Goal: Transaction & Acquisition: Obtain resource

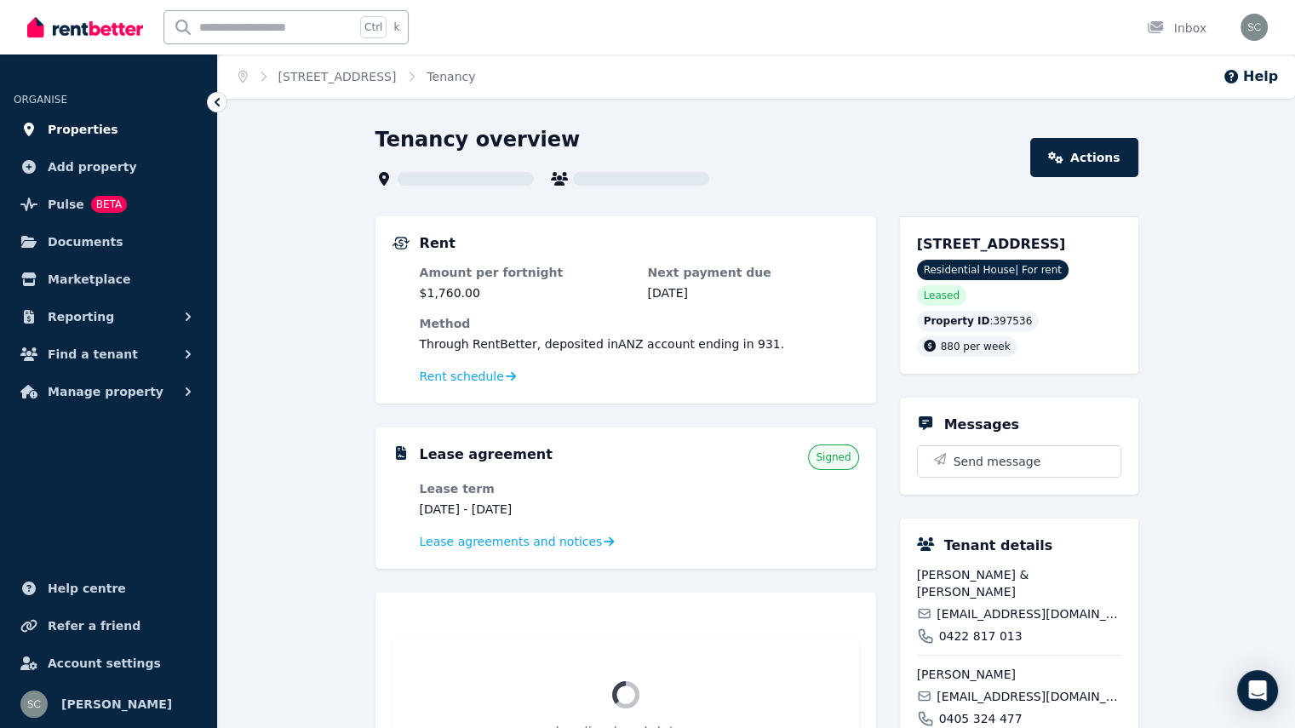
click at [66, 126] on span "Properties" at bounding box center [83, 129] width 71 height 20
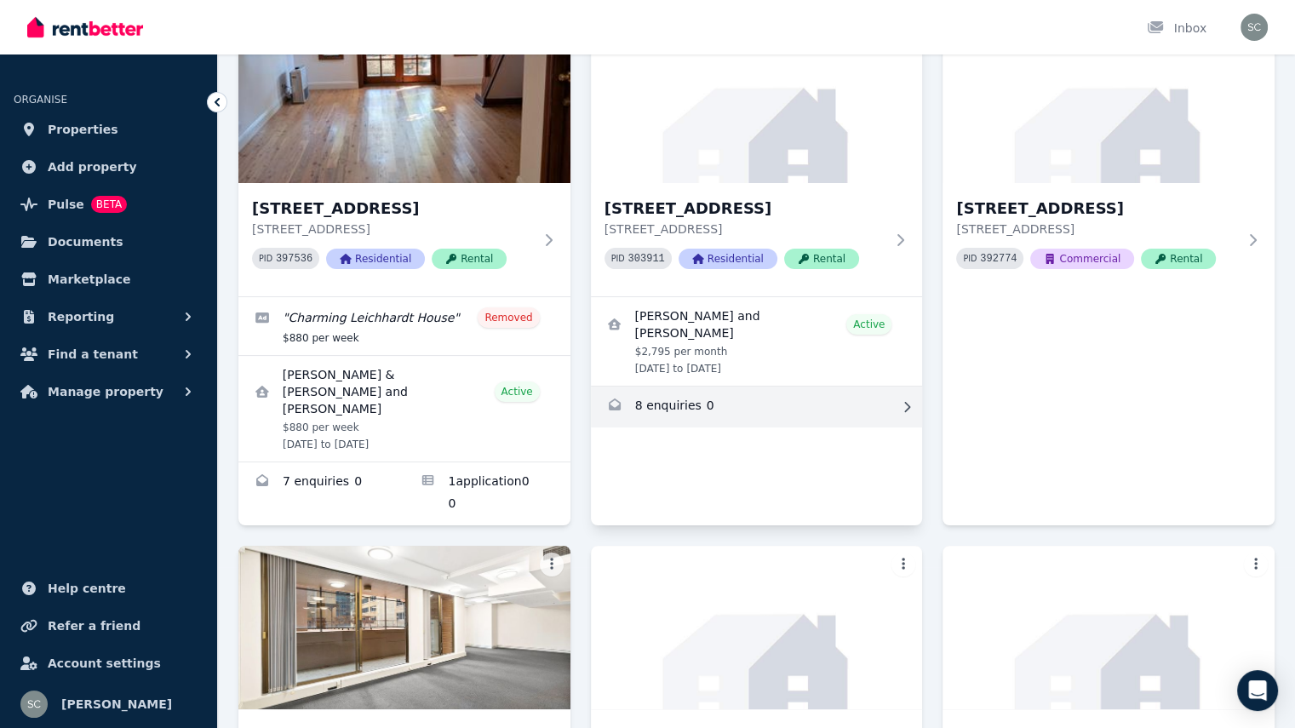
scroll to position [340, 0]
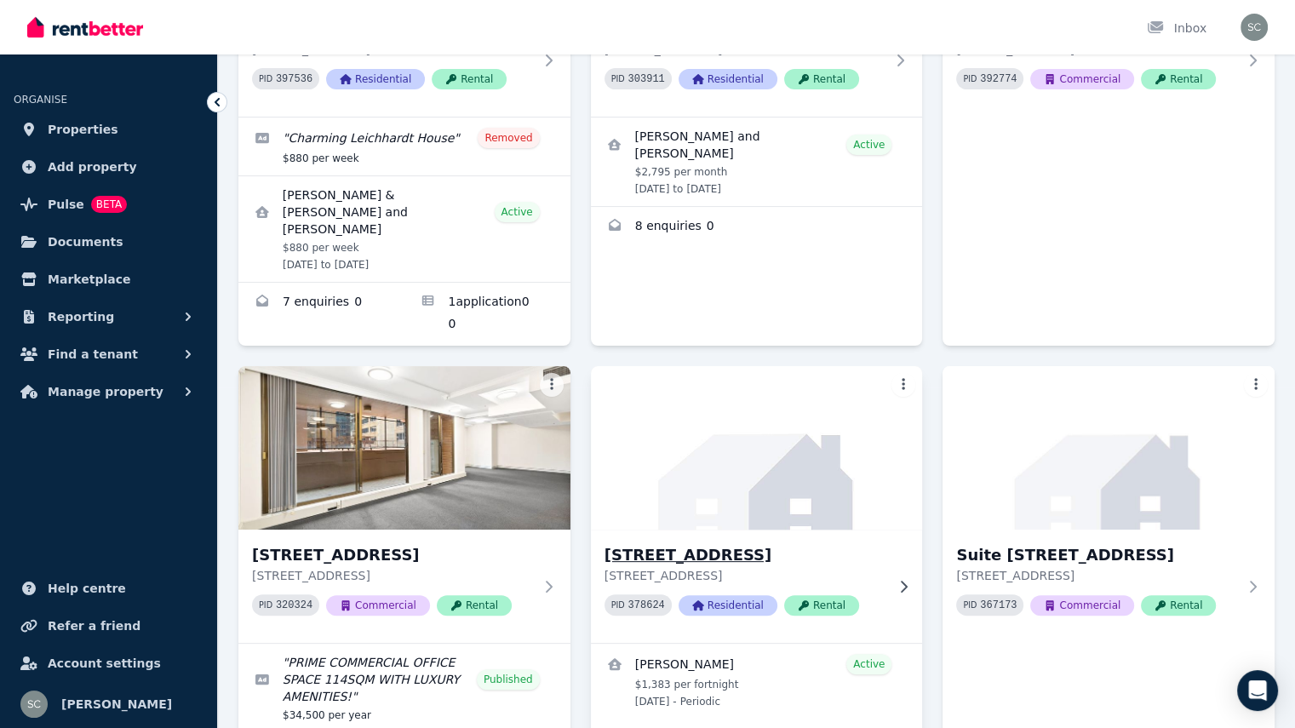
click at [811, 450] on img at bounding box center [756, 448] width 348 height 172
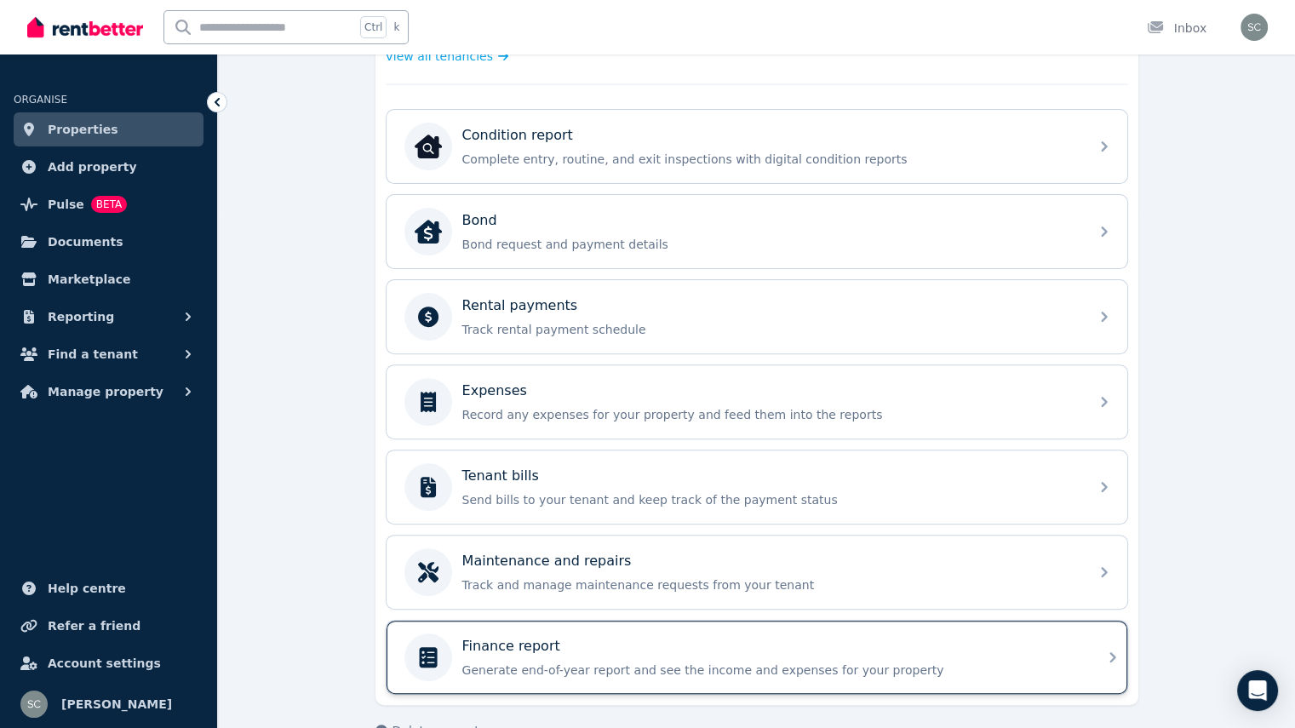
scroll to position [545, 0]
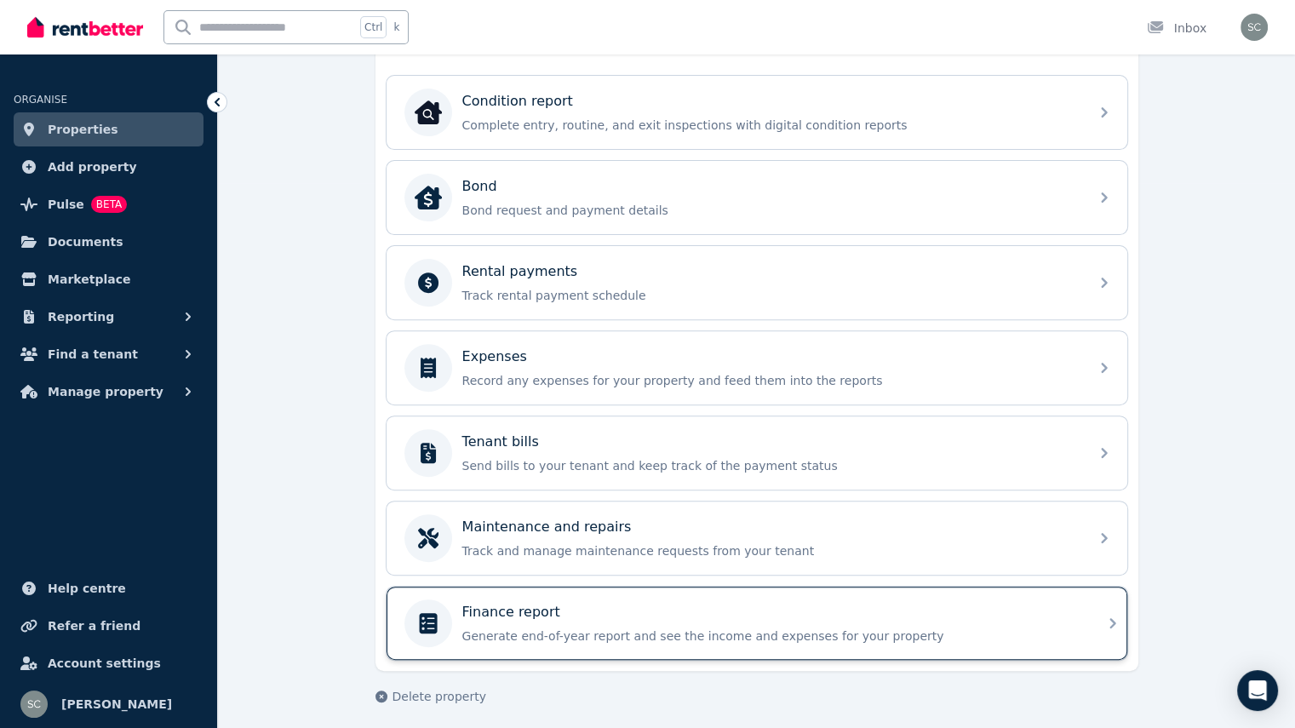
click at [672, 610] on div "Finance report" at bounding box center [770, 612] width 616 height 20
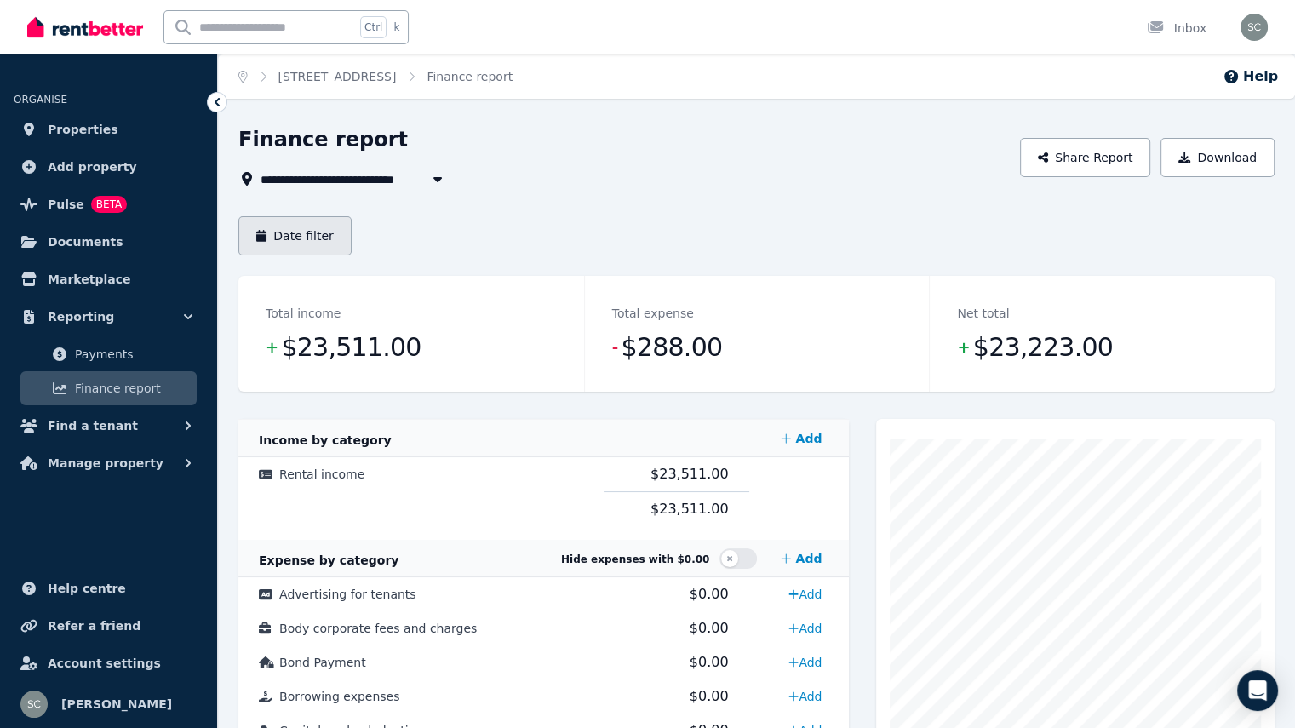
click at [303, 239] on button "Date filter" at bounding box center [294, 235] width 113 height 39
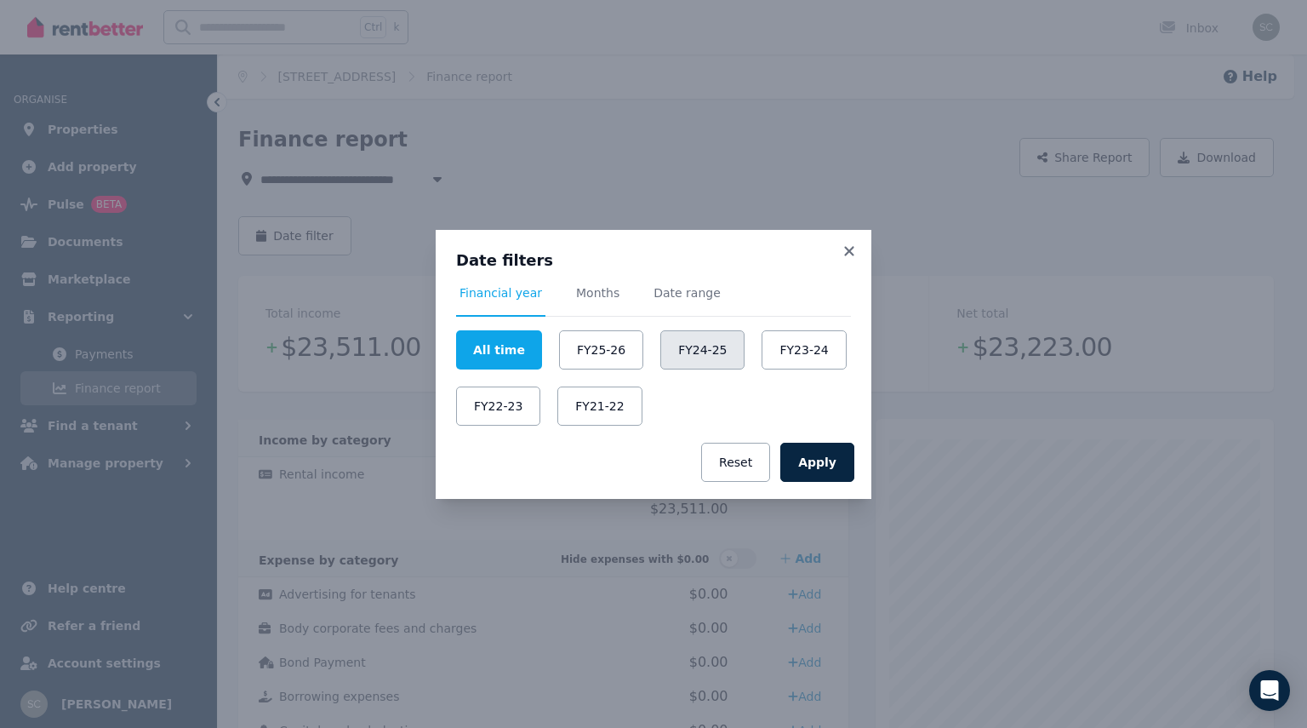
click at [698, 353] on button "FY24-25" at bounding box center [703, 349] width 84 height 39
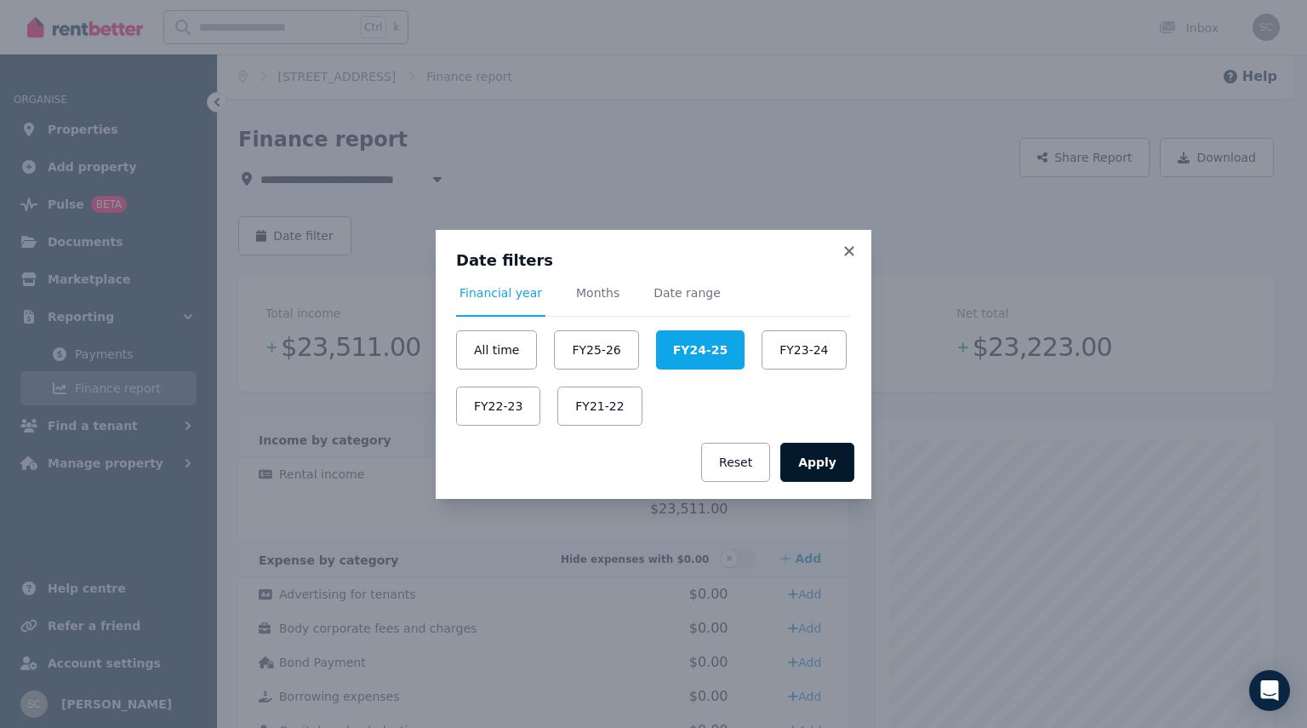
click at [815, 453] on button "Apply" at bounding box center [818, 462] width 74 height 39
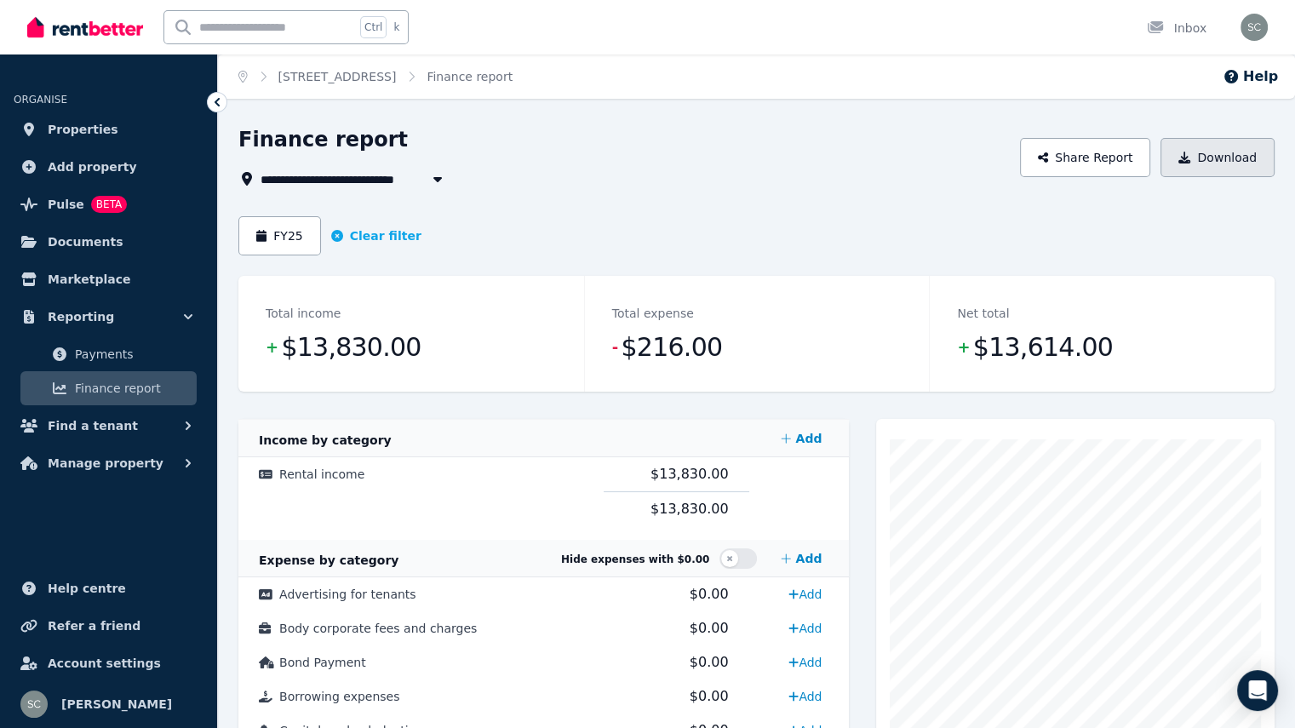
click at [1236, 163] on button "Download" at bounding box center [1217, 157] width 114 height 39
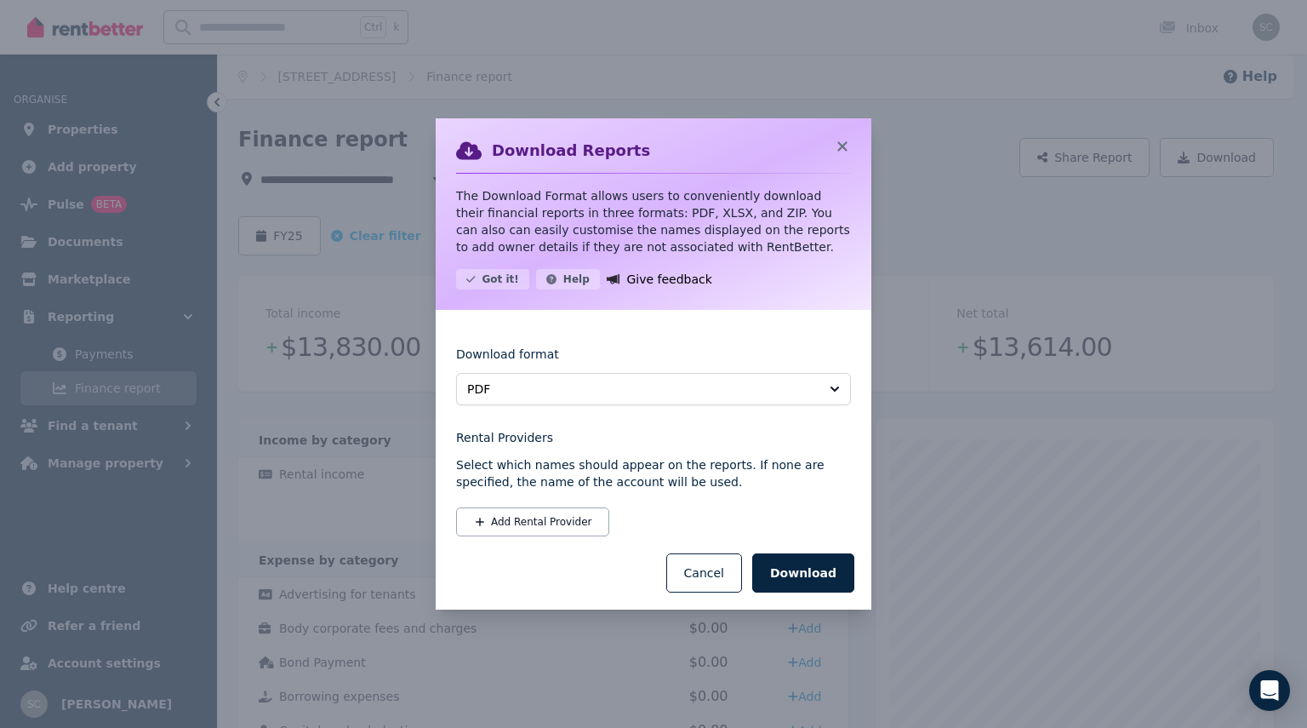
drag, startPoint x: 821, startPoint y: 574, endPoint x: 832, endPoint y: 145, distance: 429.1
click at [846, 189] on div "Download Reports The Download Format allows users to conveniently download thei…" at bounding box center [654, 363] width 436 height 491
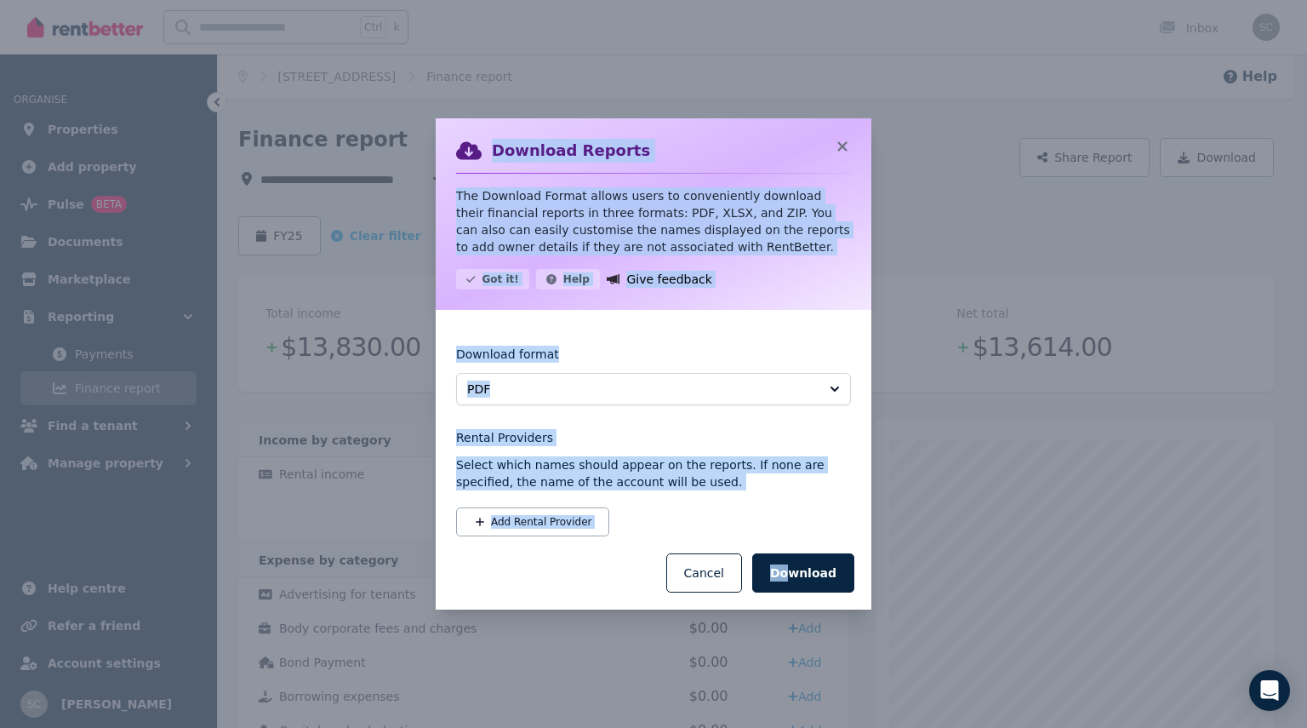
drag, startPoint x: 844, startPoint y: 152, endPoint x: 795, endPoint y: 691, distance: 541.9
click at [797, 694] on div "Download Reports The Download Format allows users to conveniently download thei…" at bounding box center [653, 364] width 1307 height 728
click at [799, 580] on button "Download" at bounding box center [803, 572] width 102 height 39
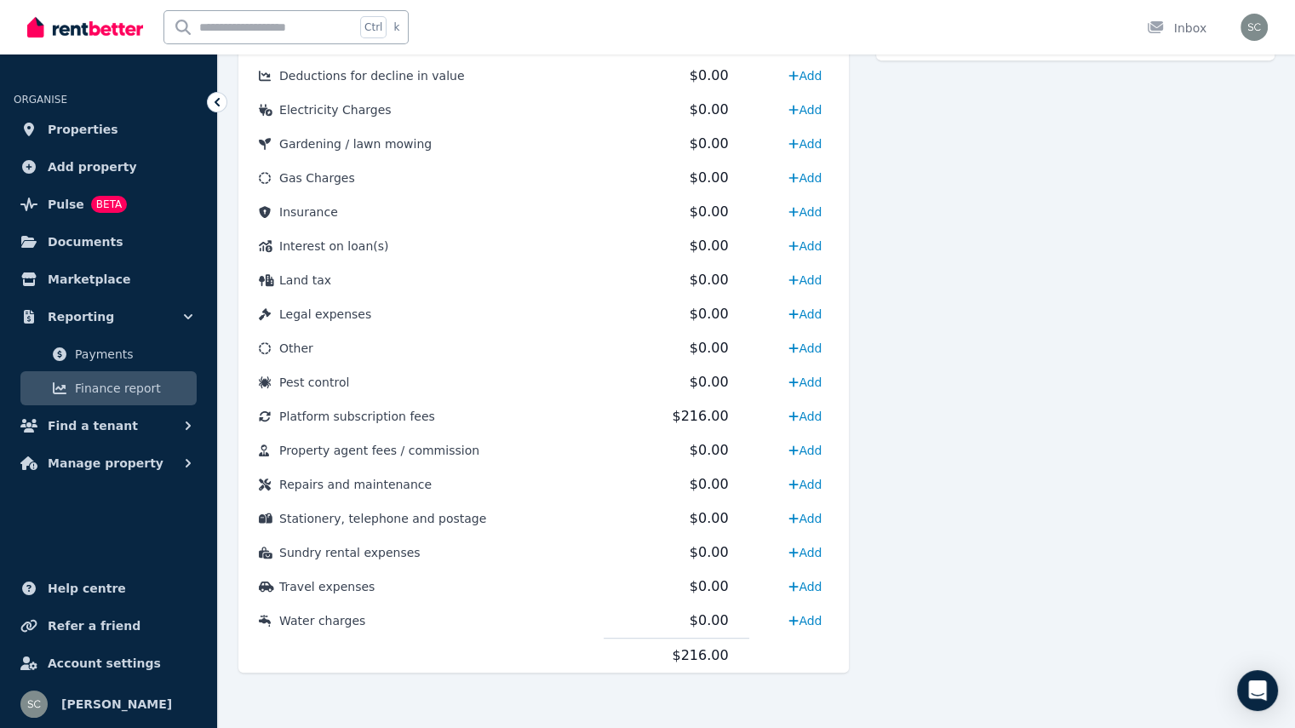
scroll to position [758, 0]
click at [817, 478] on link "Add" at bounding box center [804, 482] width 47 height 27
select select "**********"
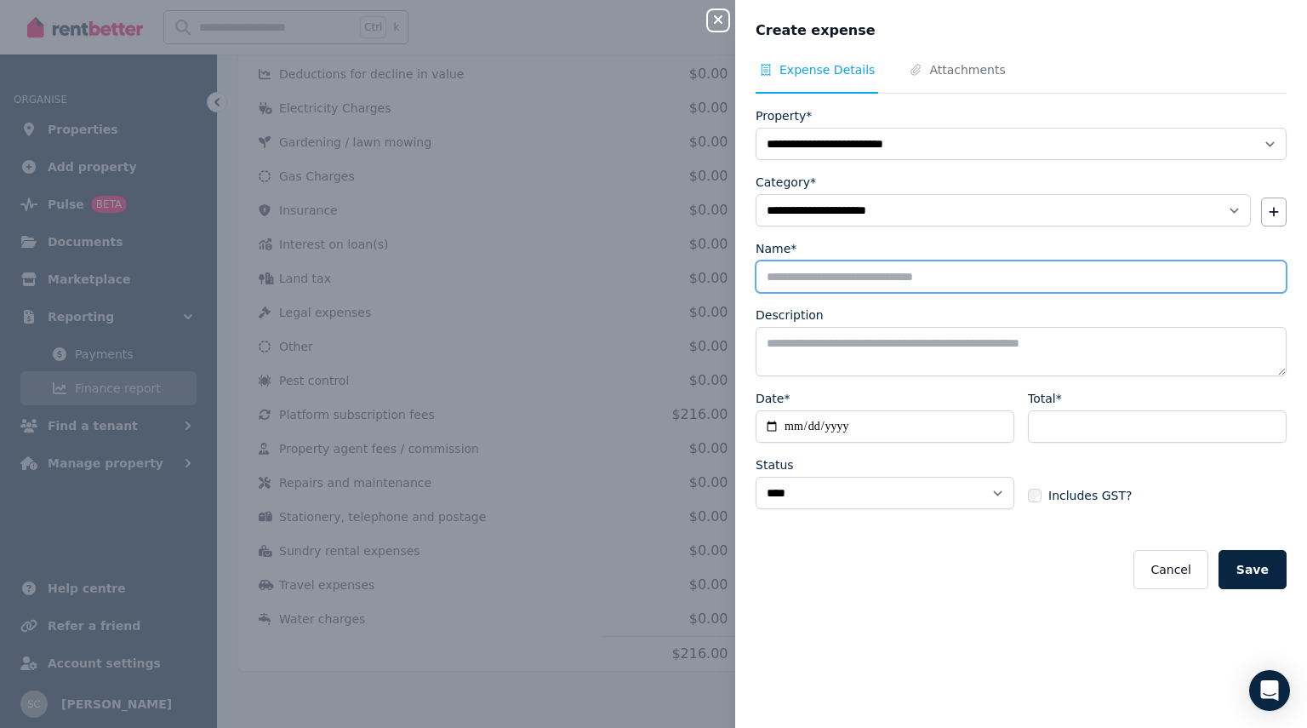
click at [901, 272] on input "Name*" at bounding box center [1021, 276] width 531 height 32
type input "*"
type input "**********"
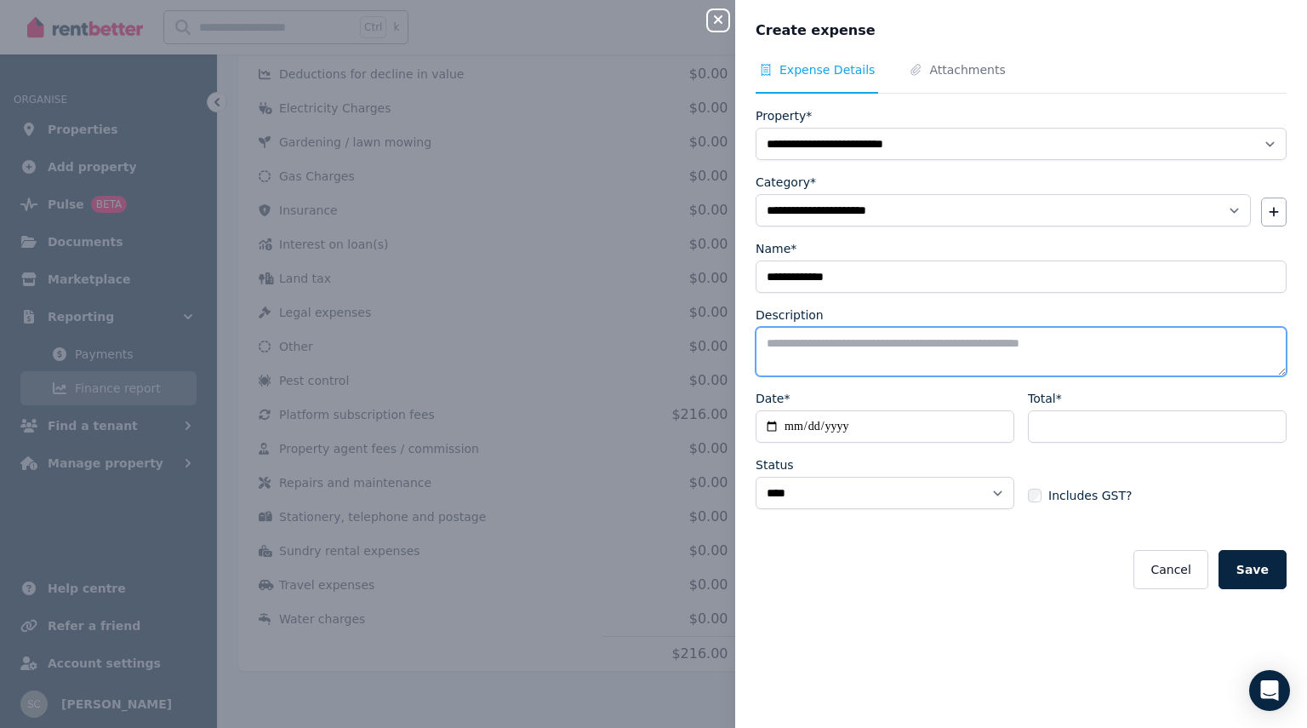
click at [871, 350] on textarea "Description" at bounding box center [1021, 351] width 531 height 49
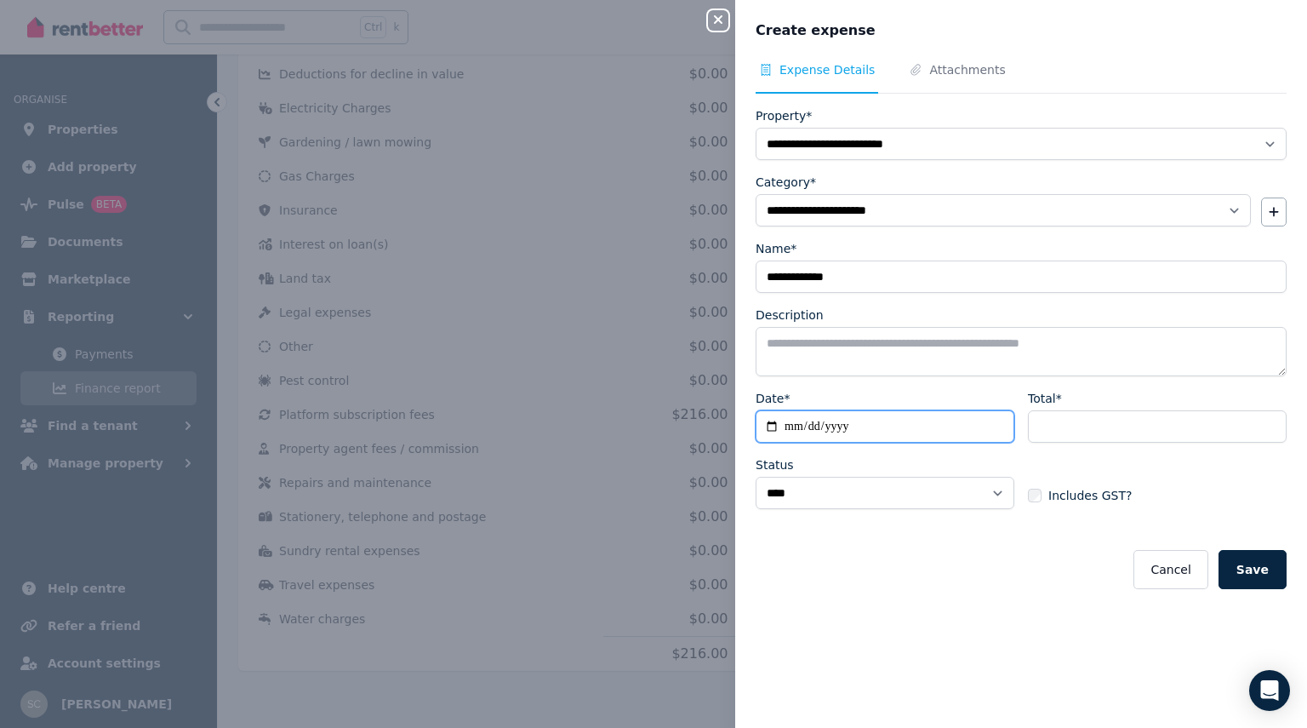
click at [864, 430] on input "Date*" at bounding box center [885, 426] width 259 height 32
type input "**********"
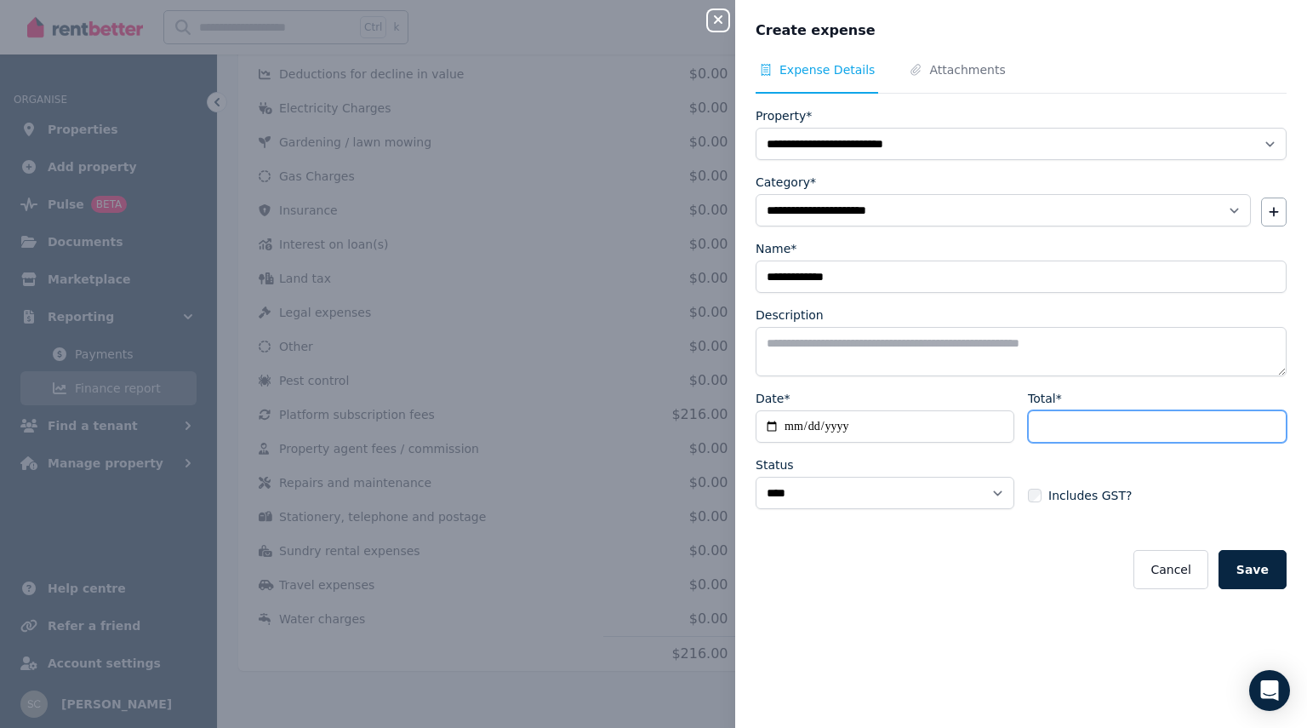
click at [1067, 431] on input "Total*" at bounding box center [1157, 426] width 259 height 32
type input "***"
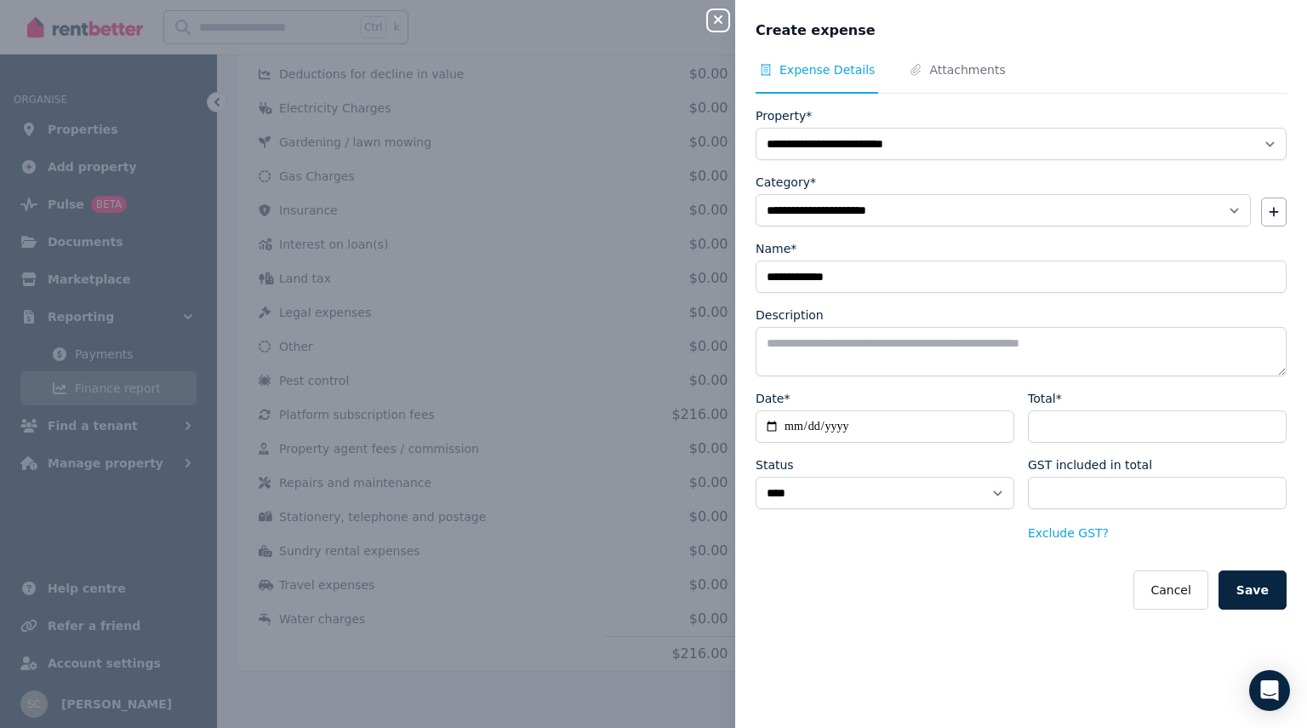
drag, startPoint x: 1244, startPoint y: 586, endPoint x: 620, endPoint y: 374, distance: 659.2
click at [611, 387] on div "**********" at bounding box center [653, 364] width 1307 height 728
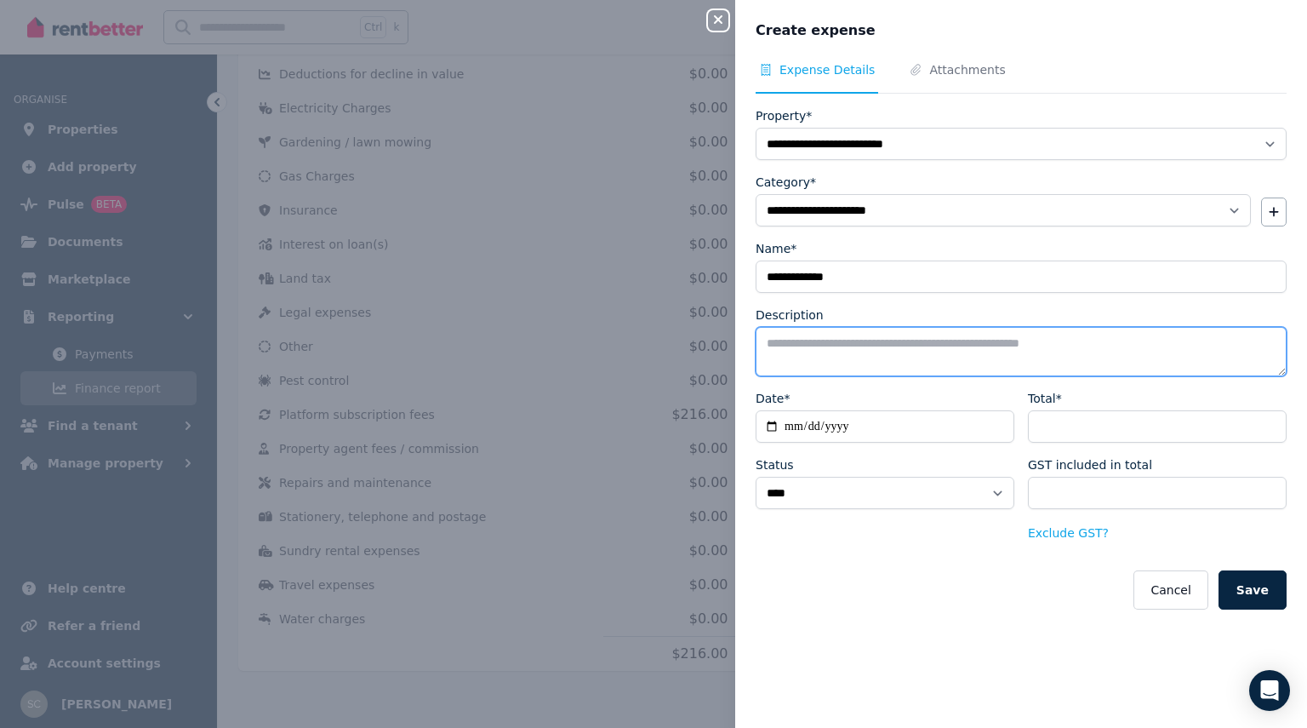
click at [776, 348] on textarea "Description" at bounding box center [1021, 351] width 531 height 49
type textarea "**********"
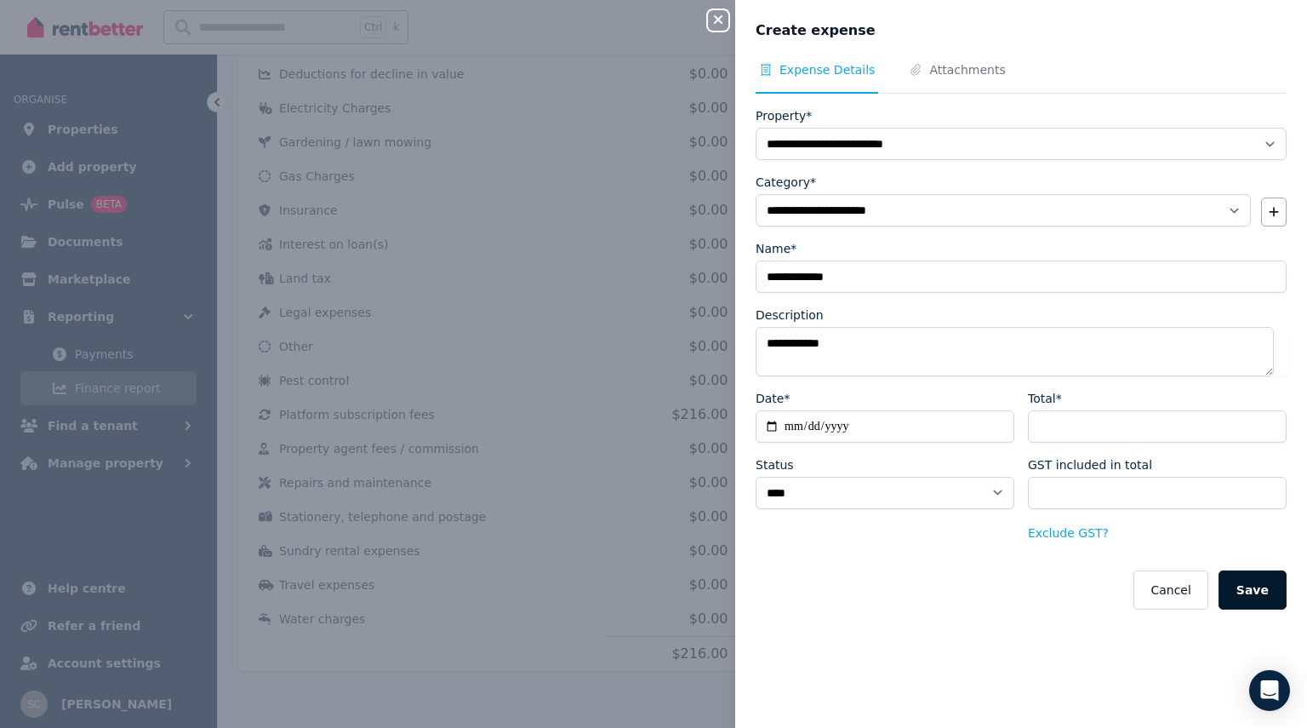
click at [1229, 587] on button "Save" at bounding box center [1253, 589] width 68 height 39
select select
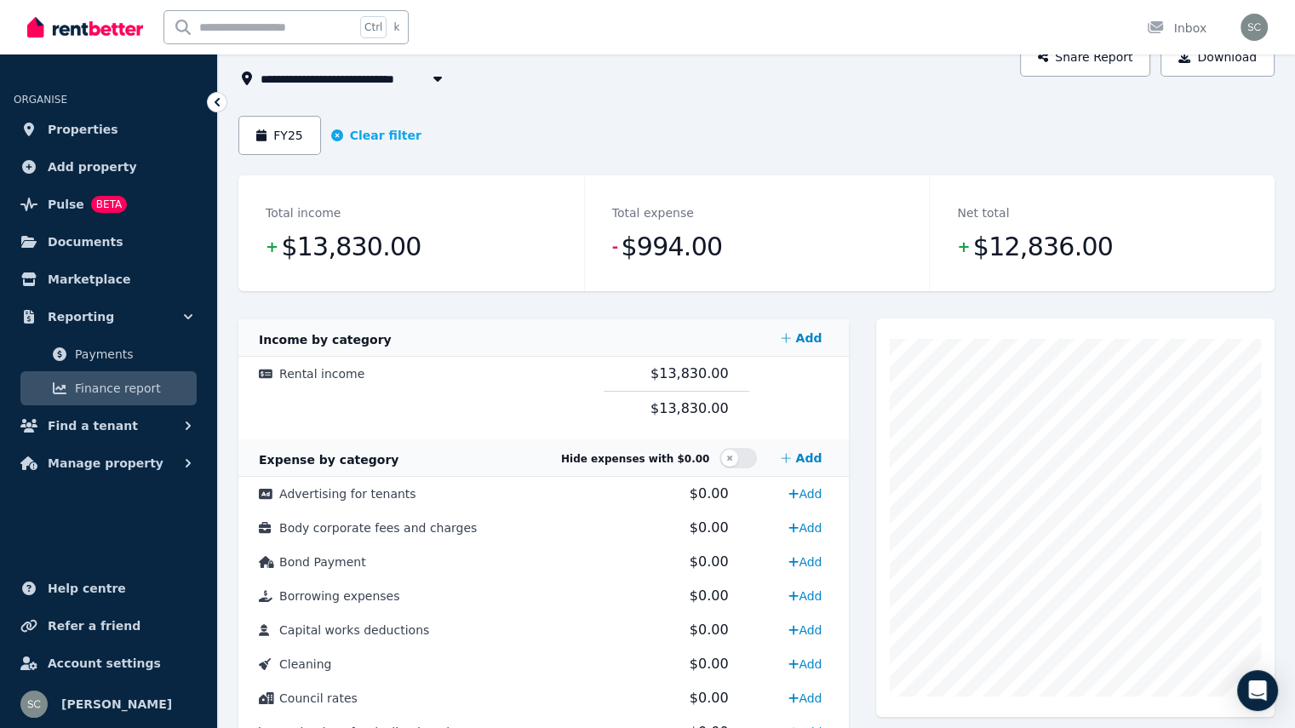
scroll to position [0, 0]
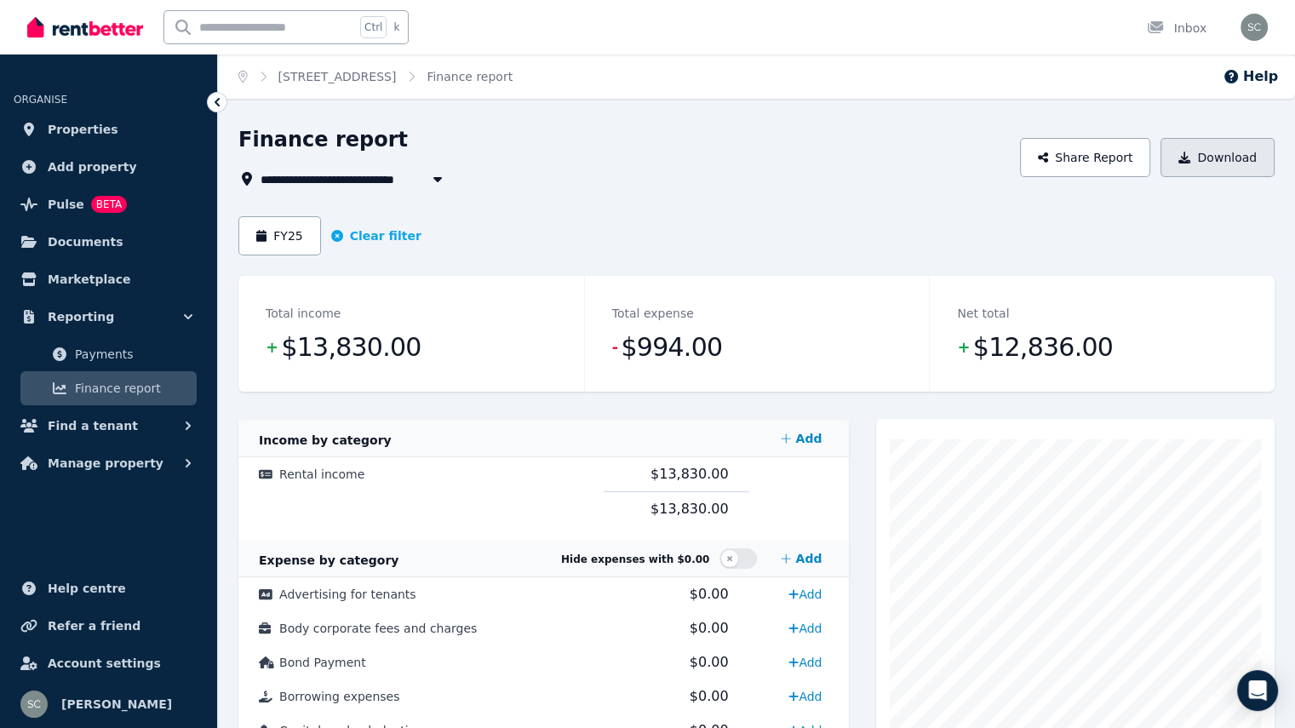
click at [1219, 147] on button "Download" at bounding box center [1217, 157] width 114 height 39
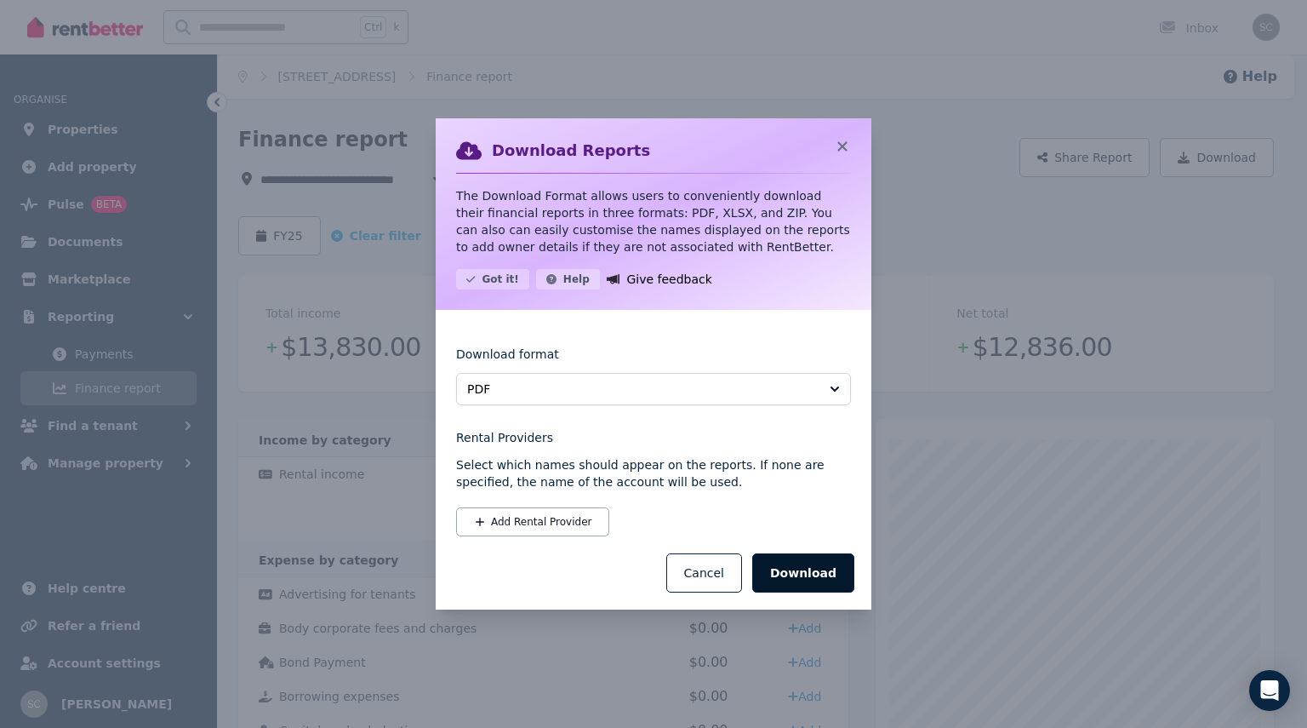
click at [818, 568] on button "Download" at bounding box center [803, 572] width 102 height 39
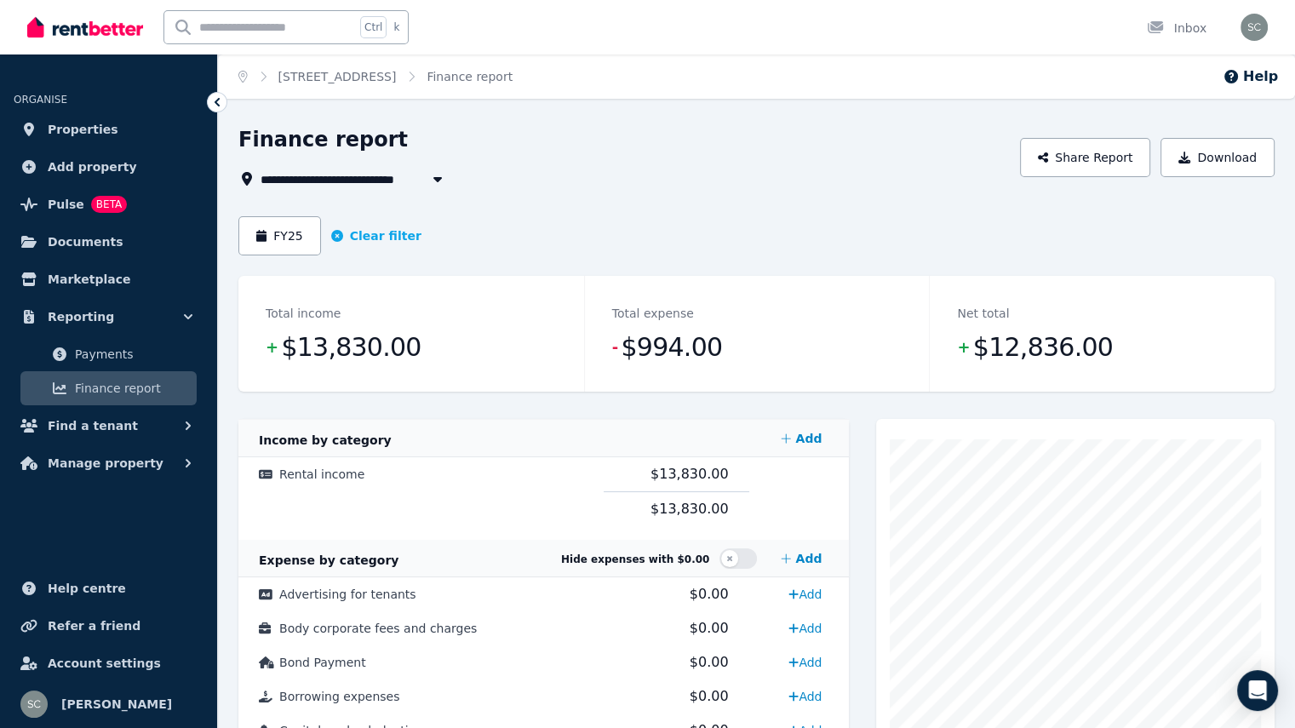
click at [650, 233] on div "FY25 Clear filter" at bounding box center [756, 235] width 1036 height 39
click at [380, 74] on link "[STREET_ADDRESS]" at bounding box center [337, 77] width 118 height 14
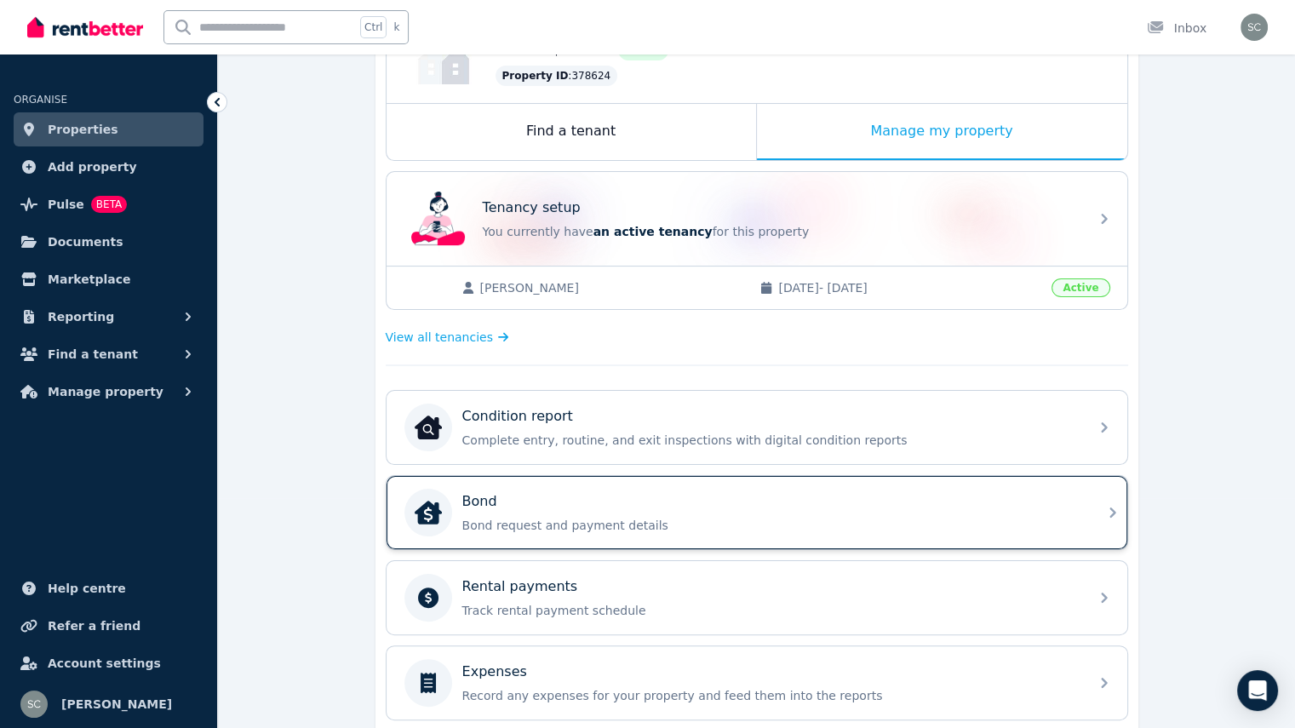
scroll to position [255, 0]
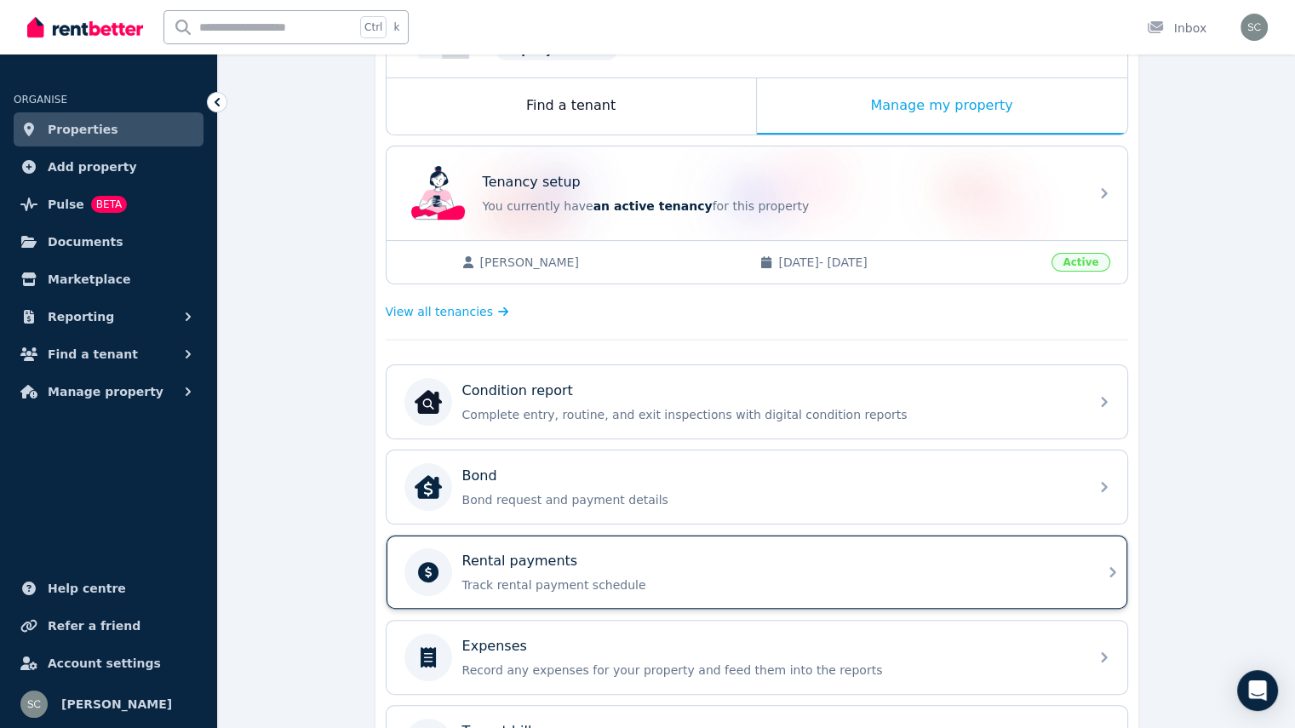
click at [653, 576] on p "Track rental payment schedule" at bounding box center [770, 584] width 616 height 17
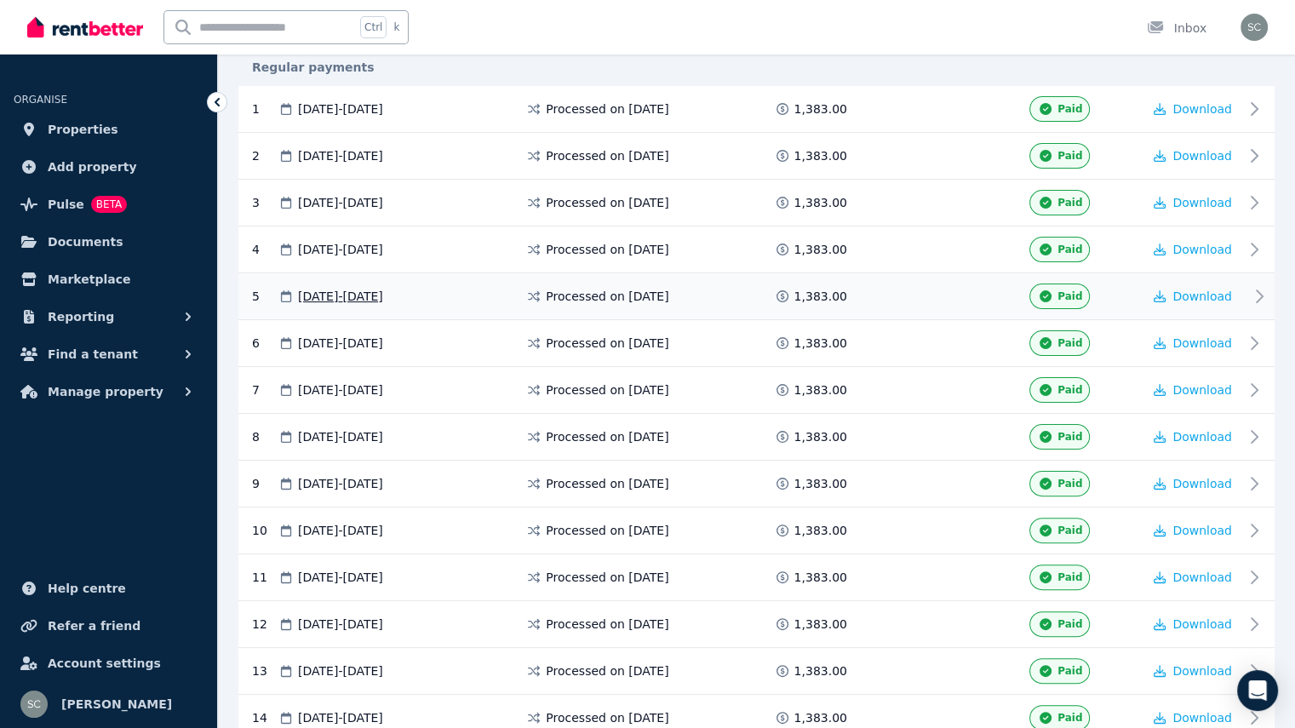
scroll to position [340, 0]
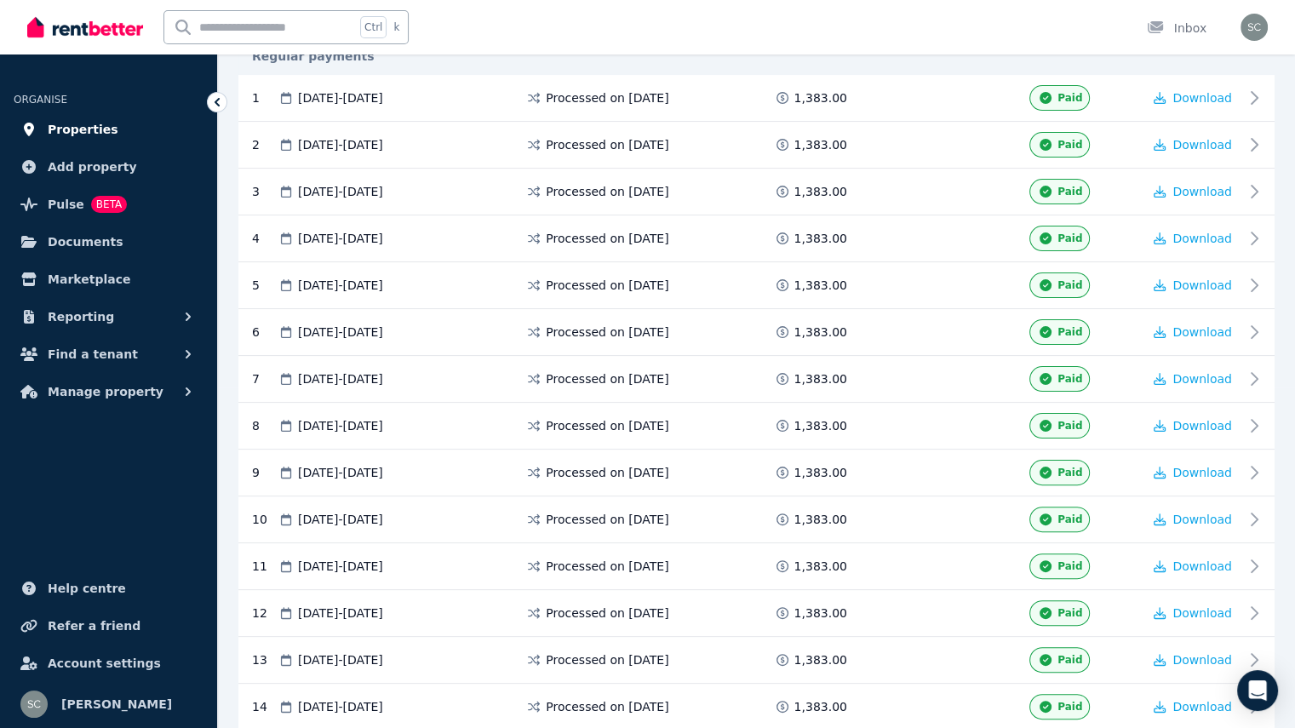
click at [89, 125] on span "Properties" at bounding box center [83, 129] width 71 height 20
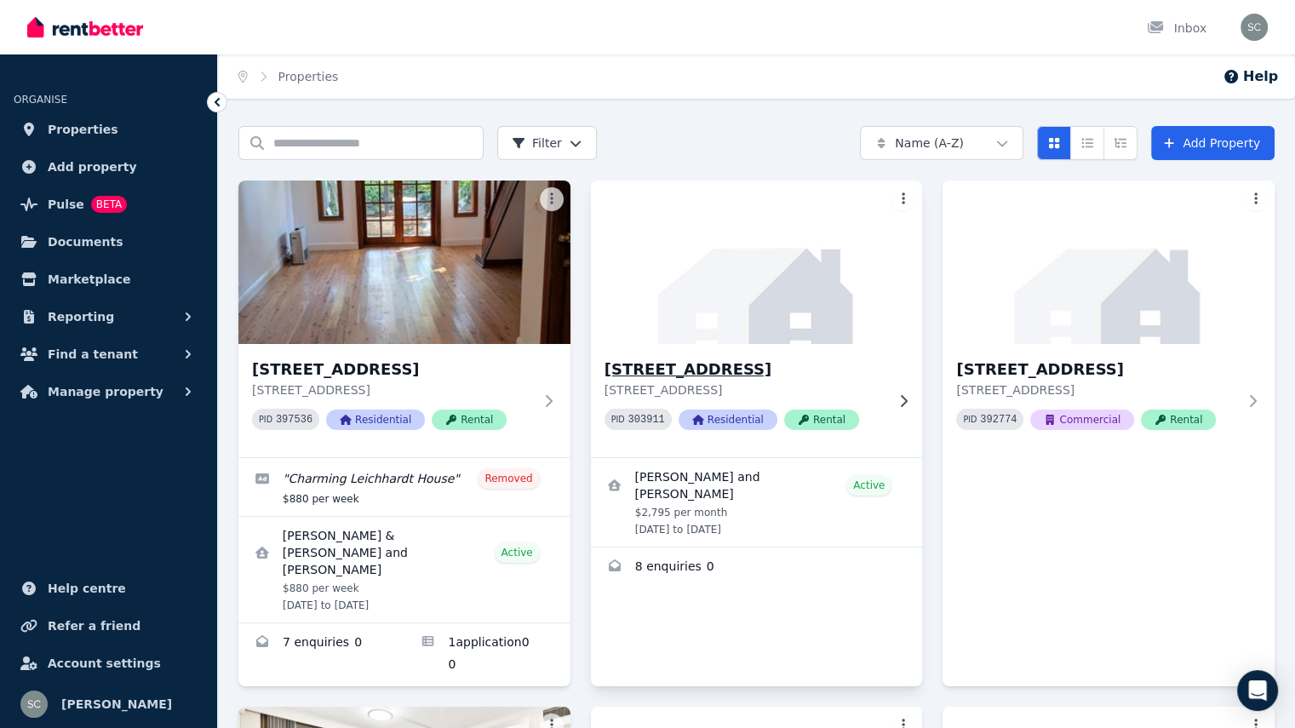
click at [804, 304] on img at bounding box center [756, 262] width 348 height 172
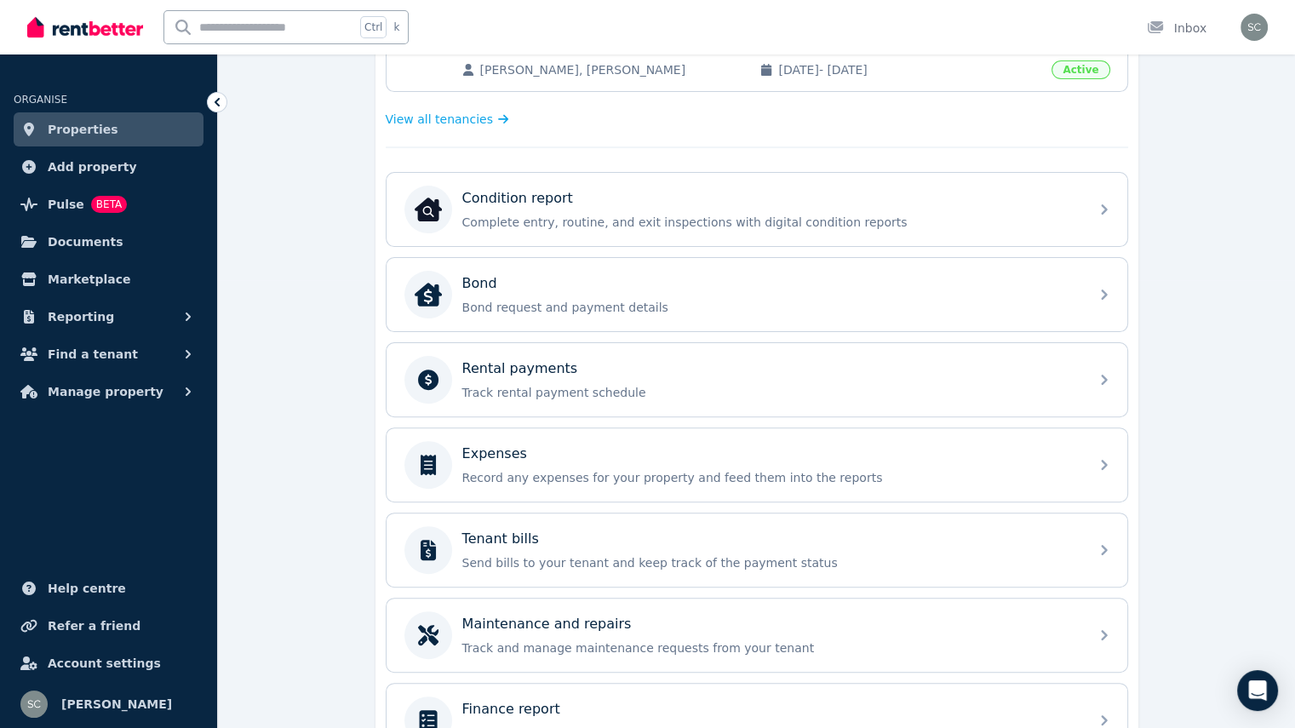
scroll to position [511, 0]
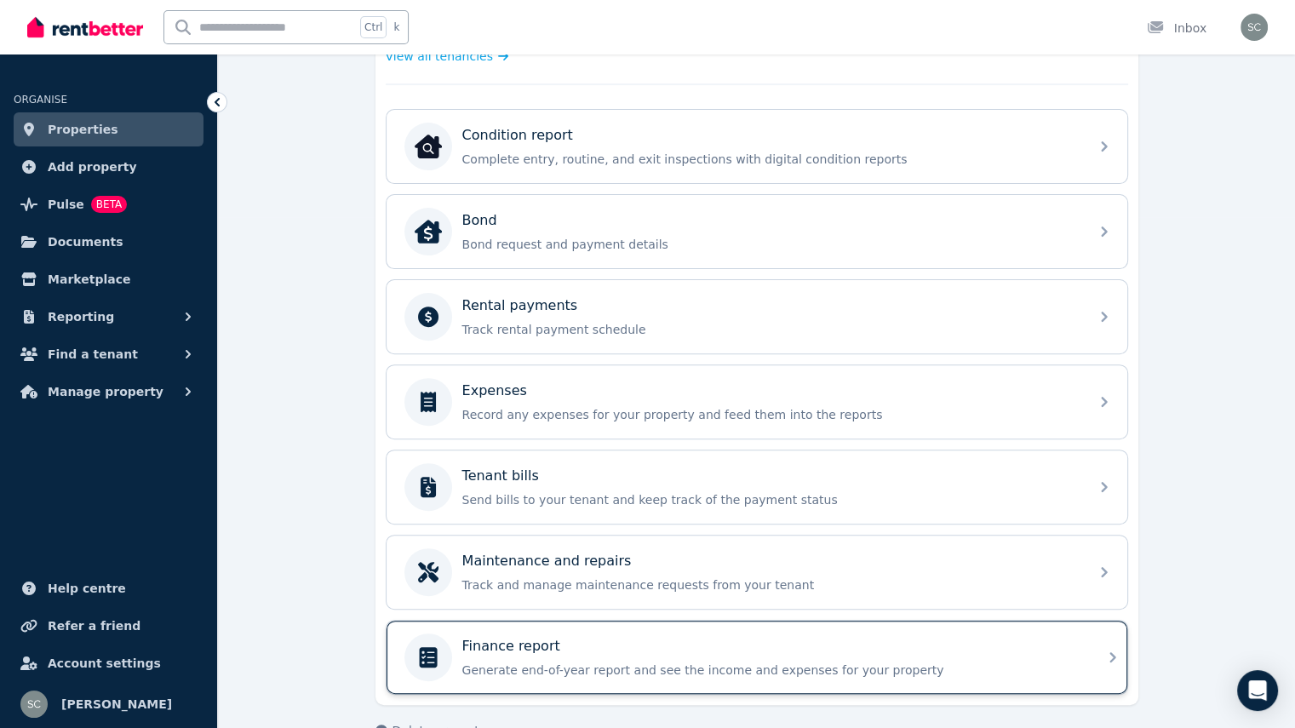
click at [627, 640] on div "Finance report" at bounding box center [770, 646] width 616 height 20
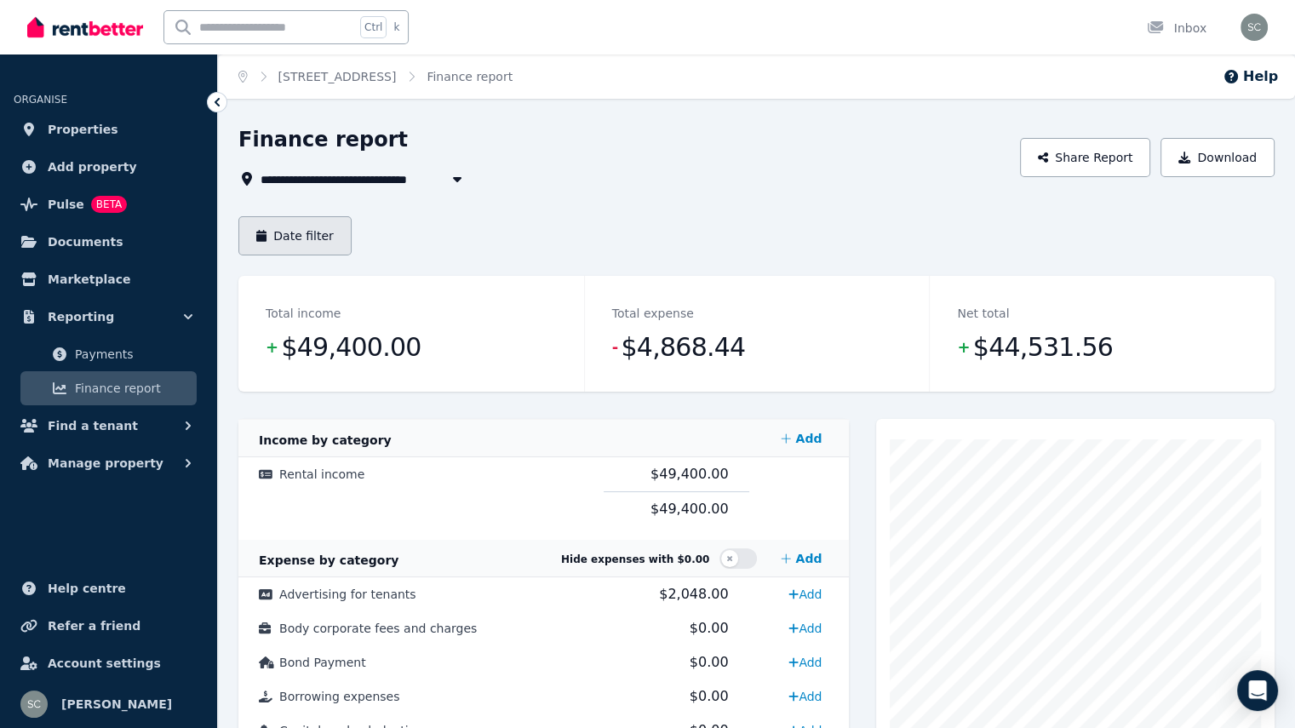
click at [318, 238] on button "Date filter" at bounding box center [294, 235] width 113 height 39
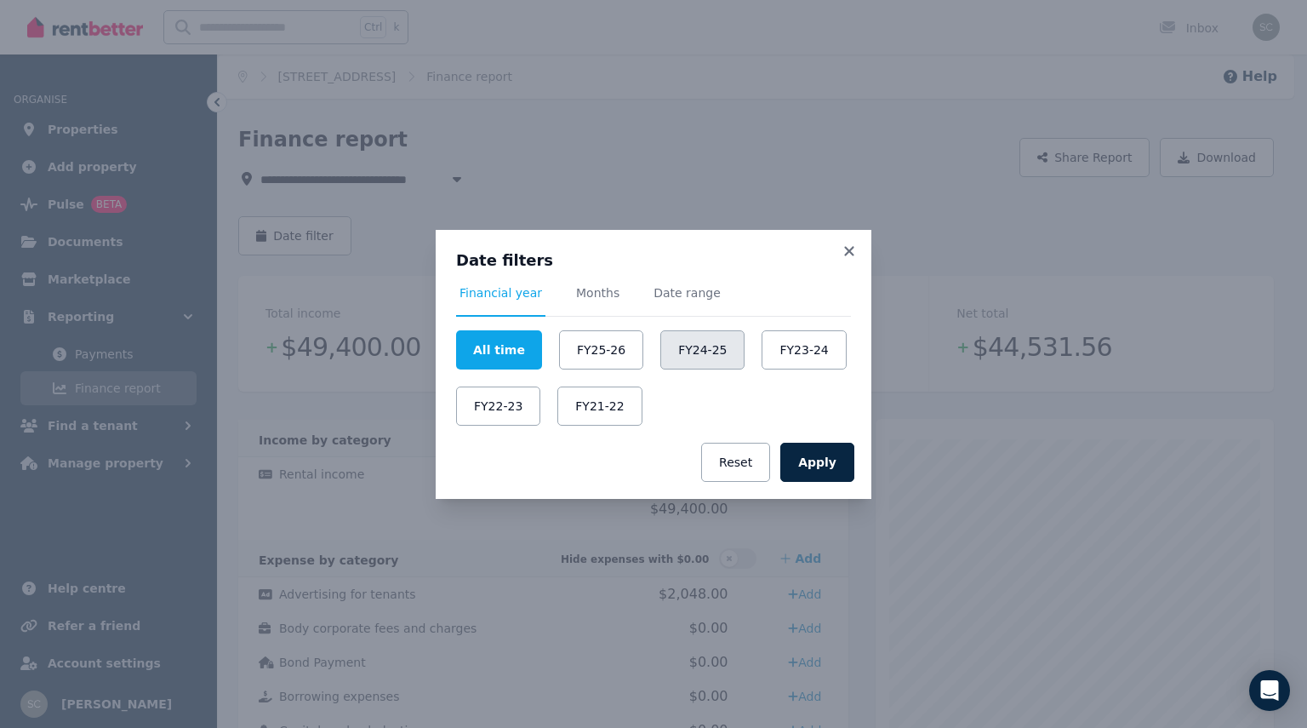
click at [712, 356] on button "FY24-25" at bounding box center [703, 349] width 84 height 39
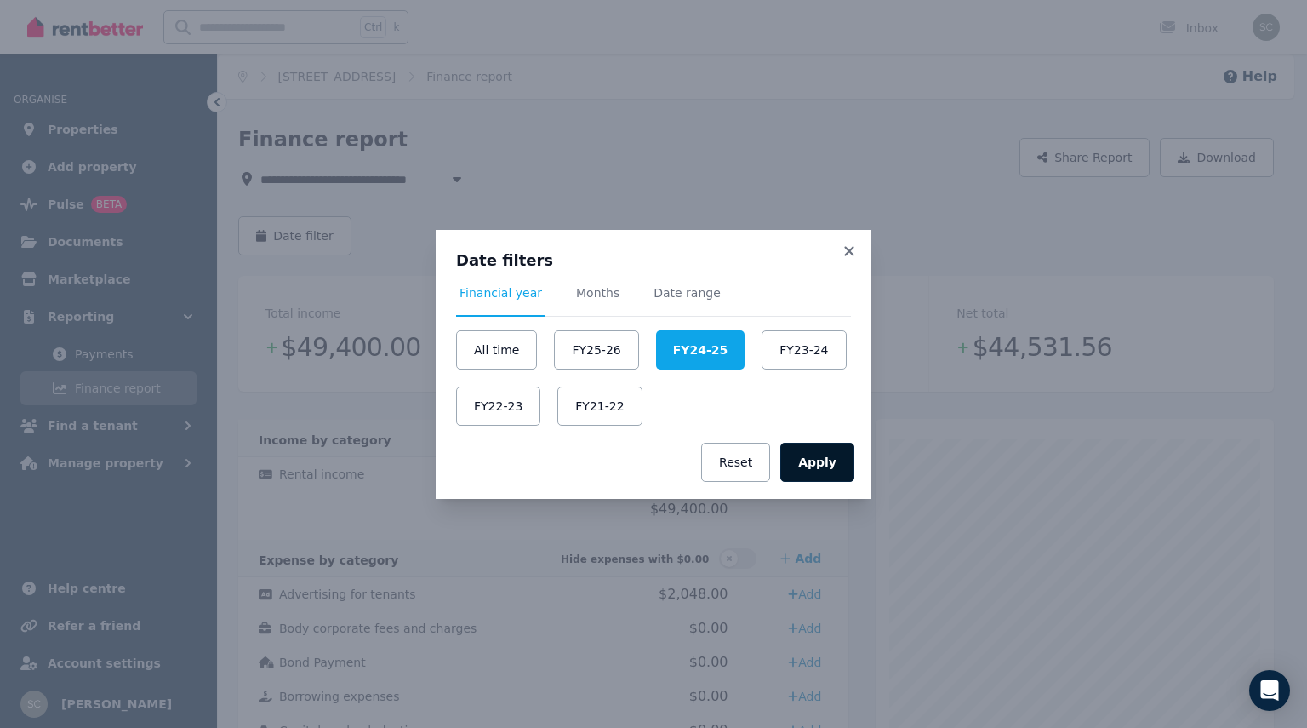
click at [837, 464] on button "Apply" at bounding box center [818, 462] width 74 height 39
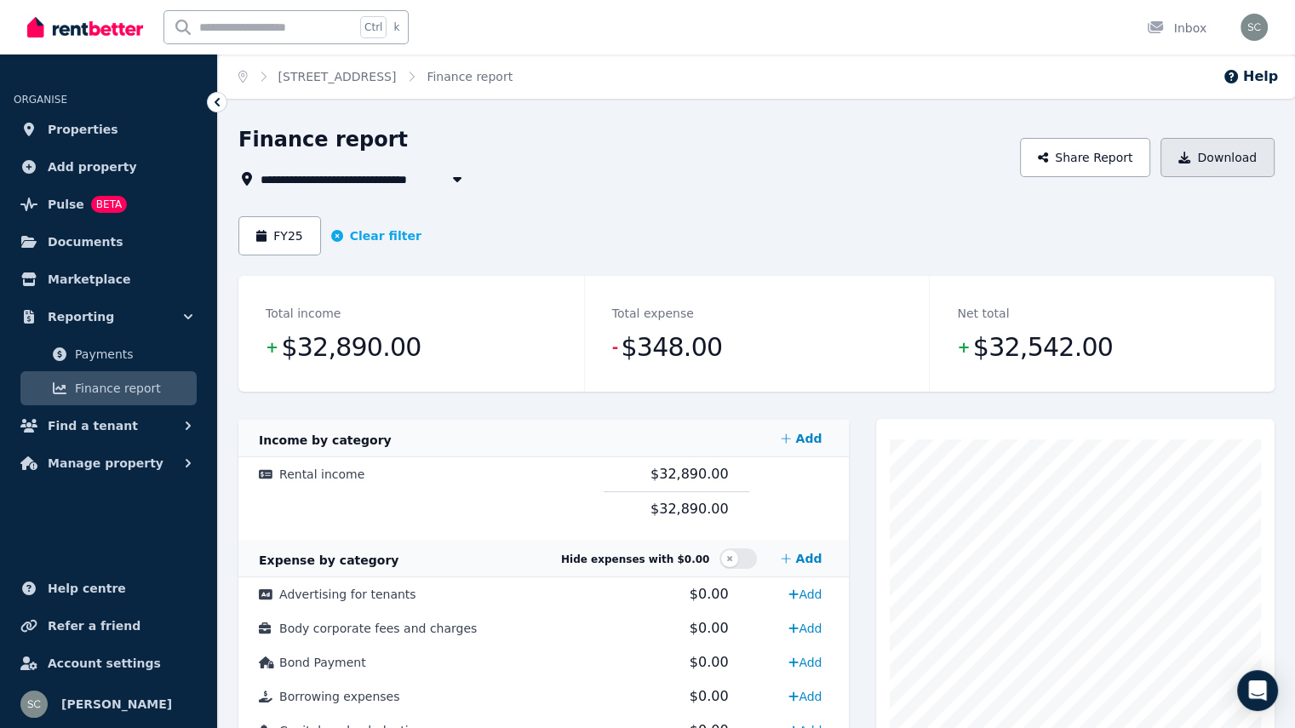
click at [1233, 152] on button "Download" at bounding box center [1217, 157] width 114 height 39
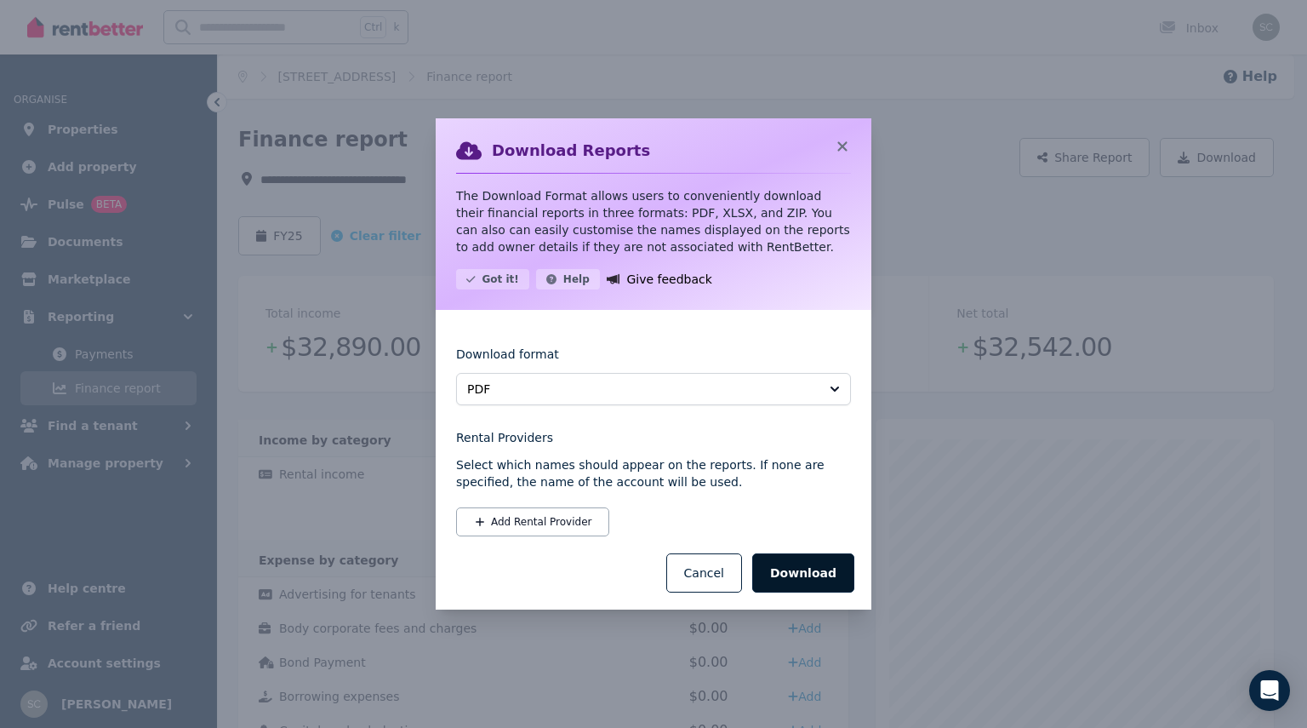
click at [788, 568] on button "Download" at bounding box center [803, 572] width 102 height 39
